Goal: Transaction & Acquisition: Purchase product/service

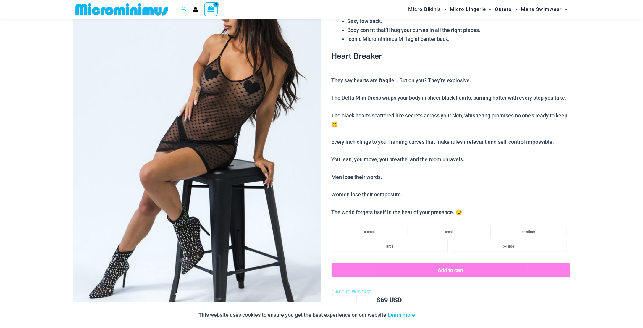
scroll to position [108, 0]
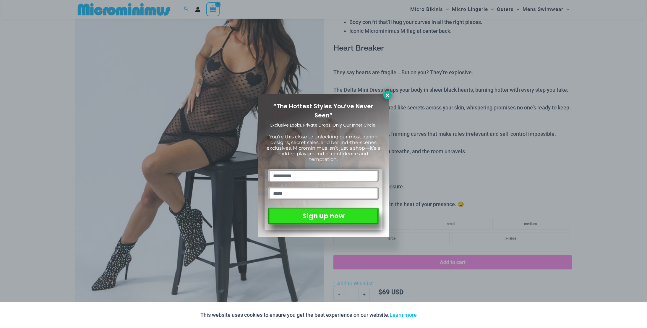
click at [388, 95] on icon at bounding box center [387, 95] width 5 height 5
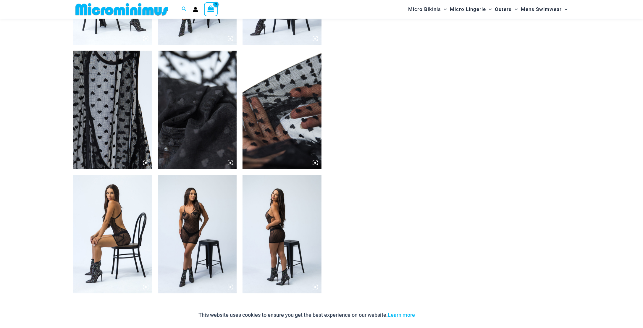
scroll to position [640, 0]
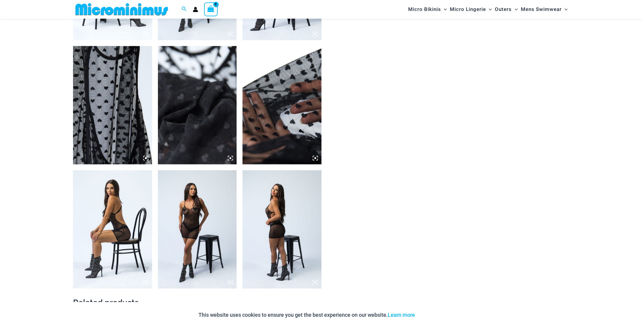
click at [621, 304] on div "Scroll to Top" at bounding box center [626, 312] width 16 height 16
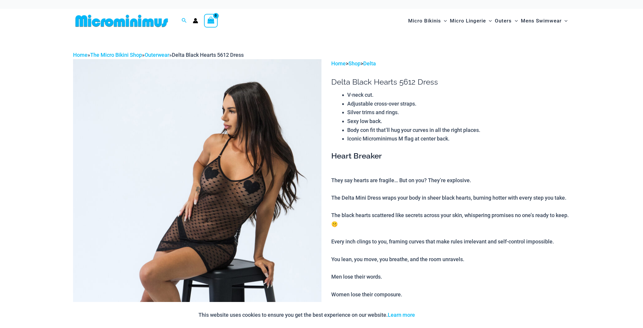
scroll to position [0, 0]
click at [117, 27] on img at bounding box center [121, 20] width 97 height 13
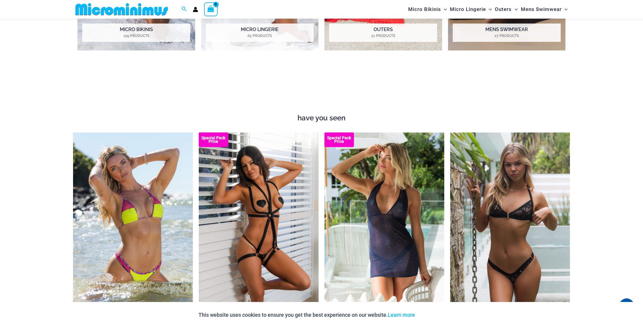
scroll to position [749, 0]
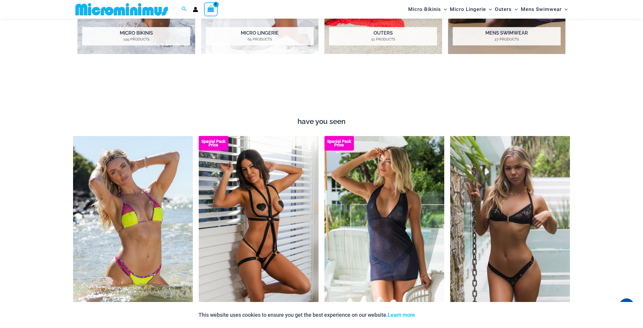
click at [151, 15] on img at bounding box center [121, 9] width 97 height 13
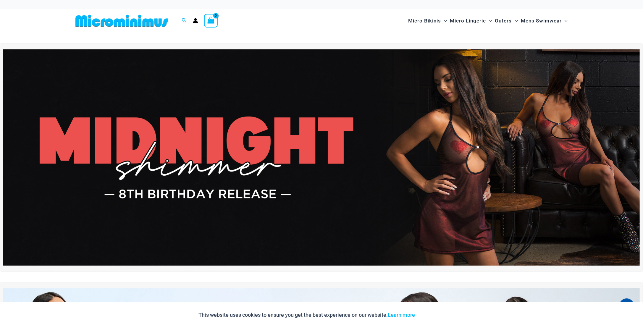
click at [140, 27] on img at bounding box center [121, 20] width 97 height 13
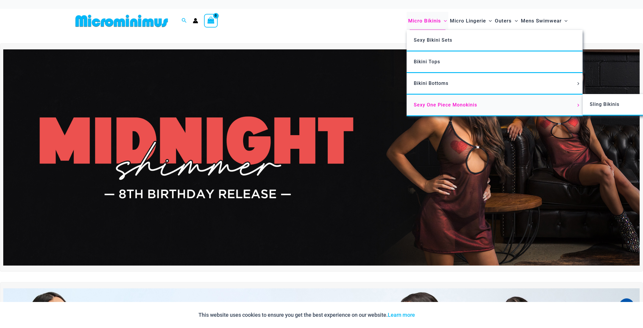
click at [414, 108] on span "Sexy One Piece Monokinis" at bounding box center [445, 105] width 63 height 6
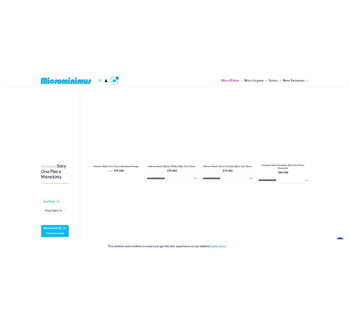
scroll to position [473, 0]
